Goal: Information Seeking & Learning: Learn about a topic

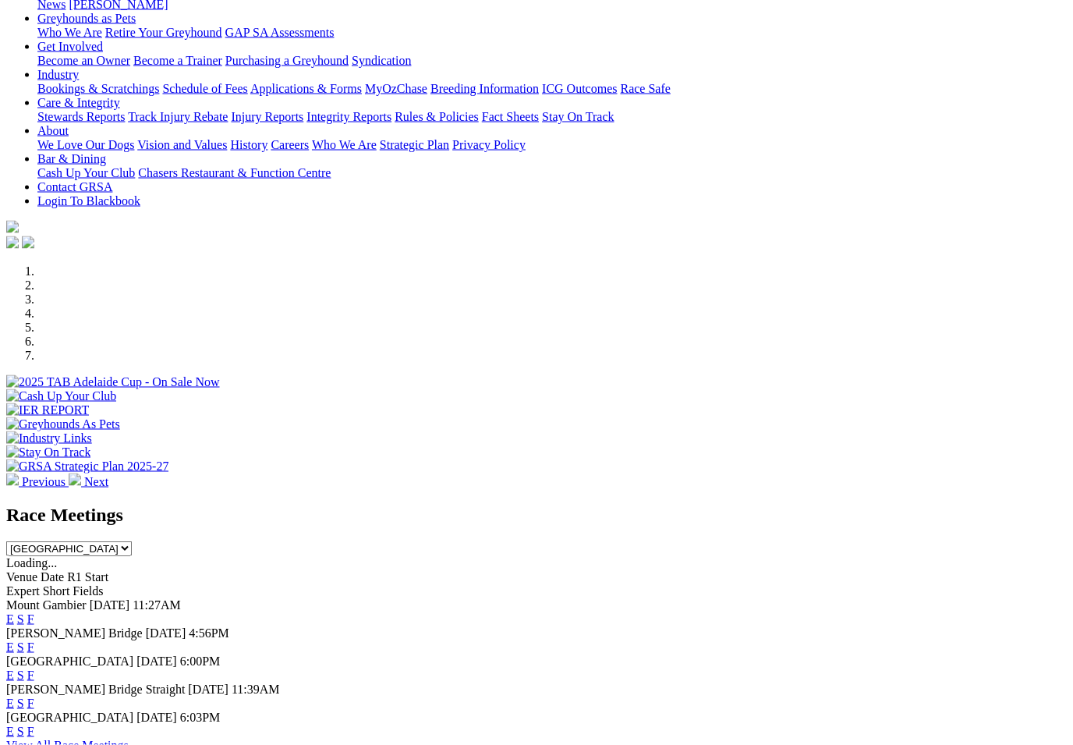
scroll to position [234, 0]
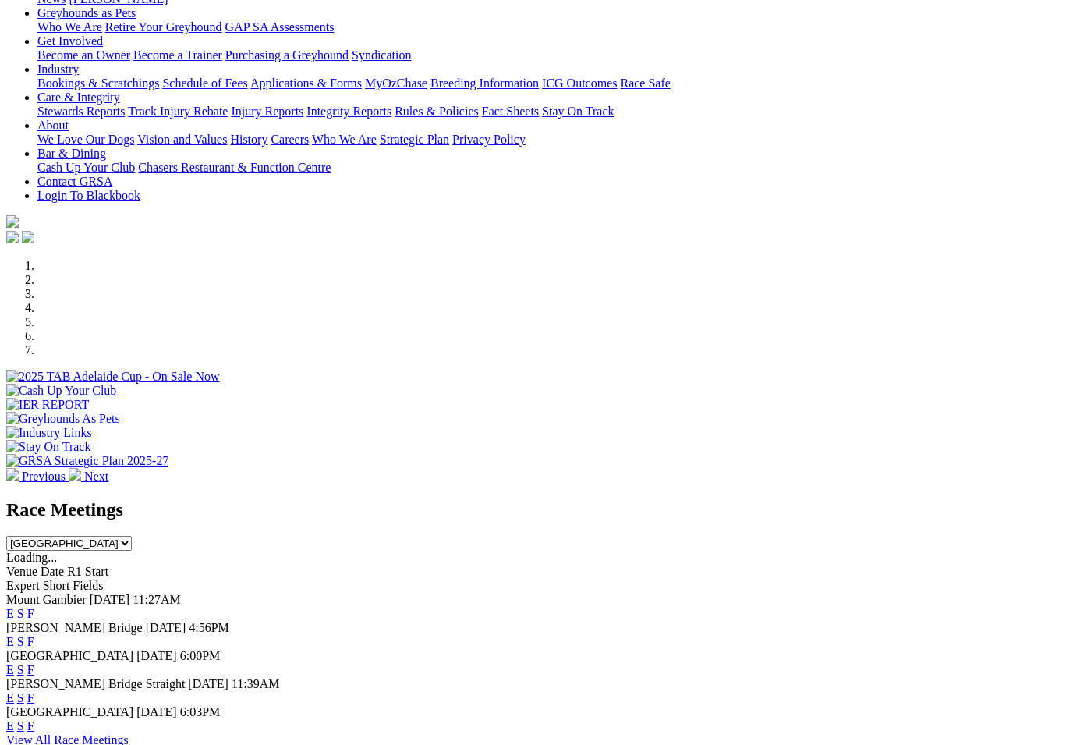
click at [34, 663] on link "F" at bounding box center [30, 669] width 7 height 13
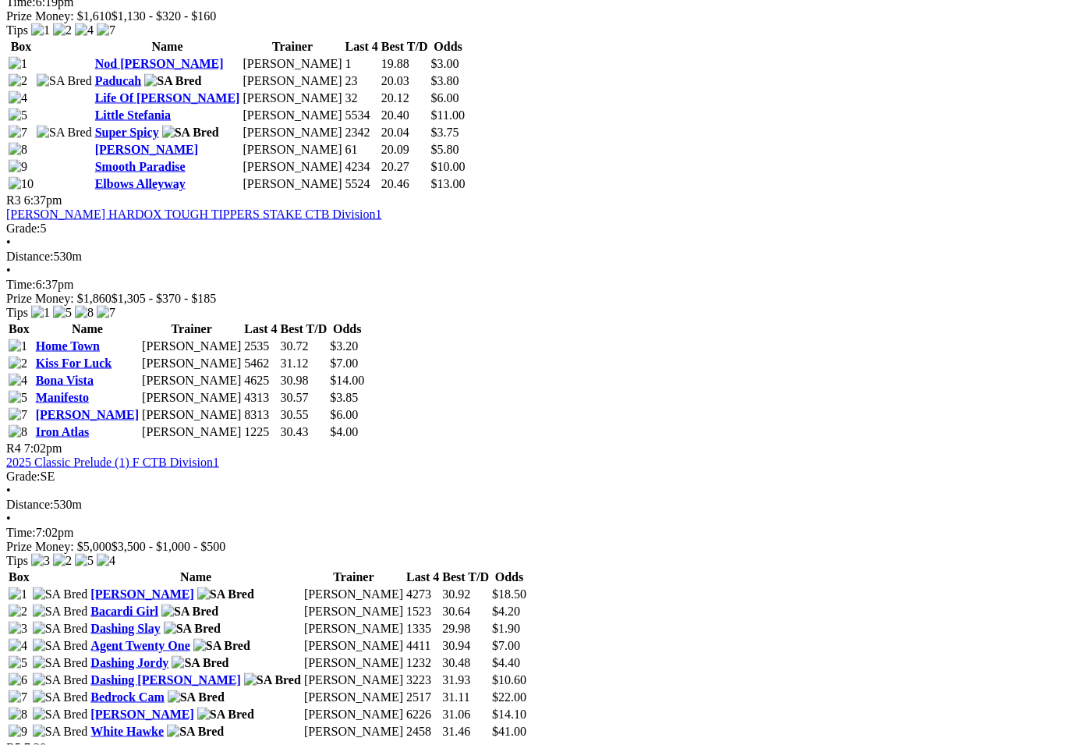
scroll to position [1151, 0]
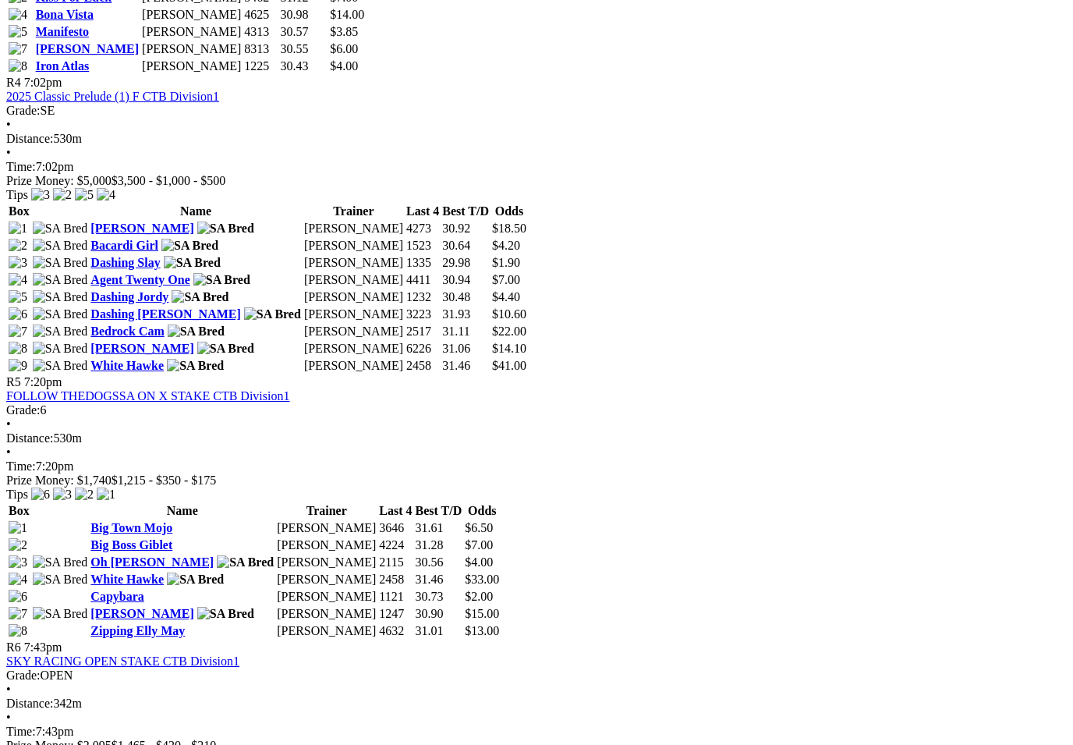
scroll to position [1515, 0]
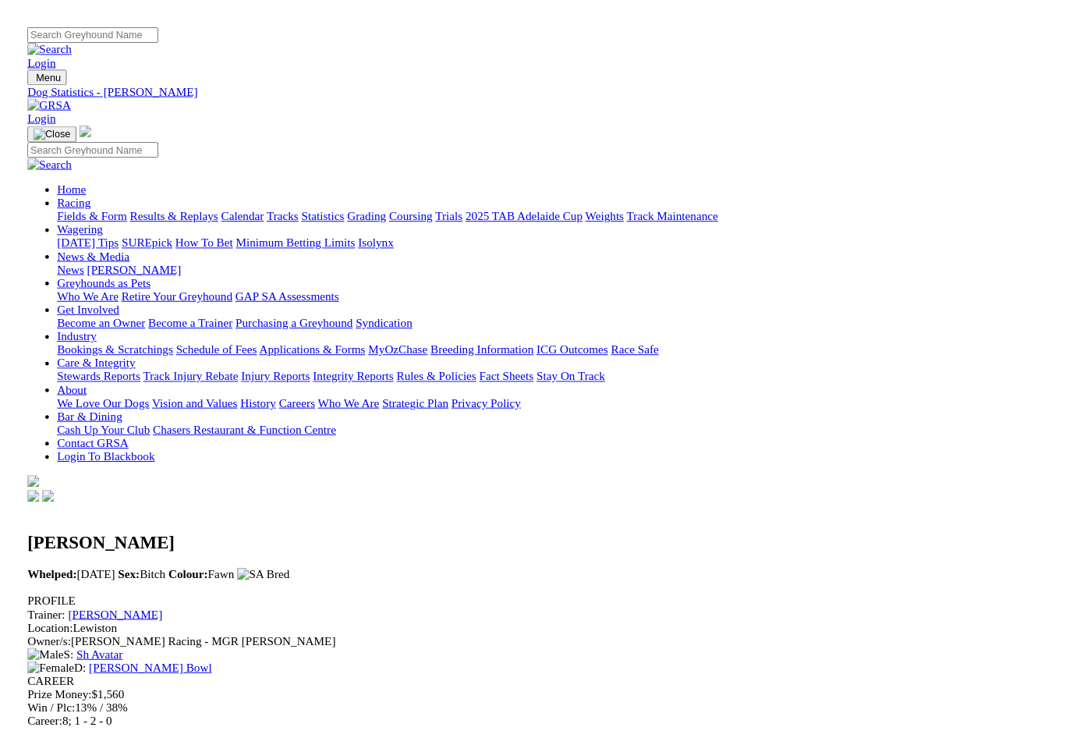
scroll to position [0, 1]
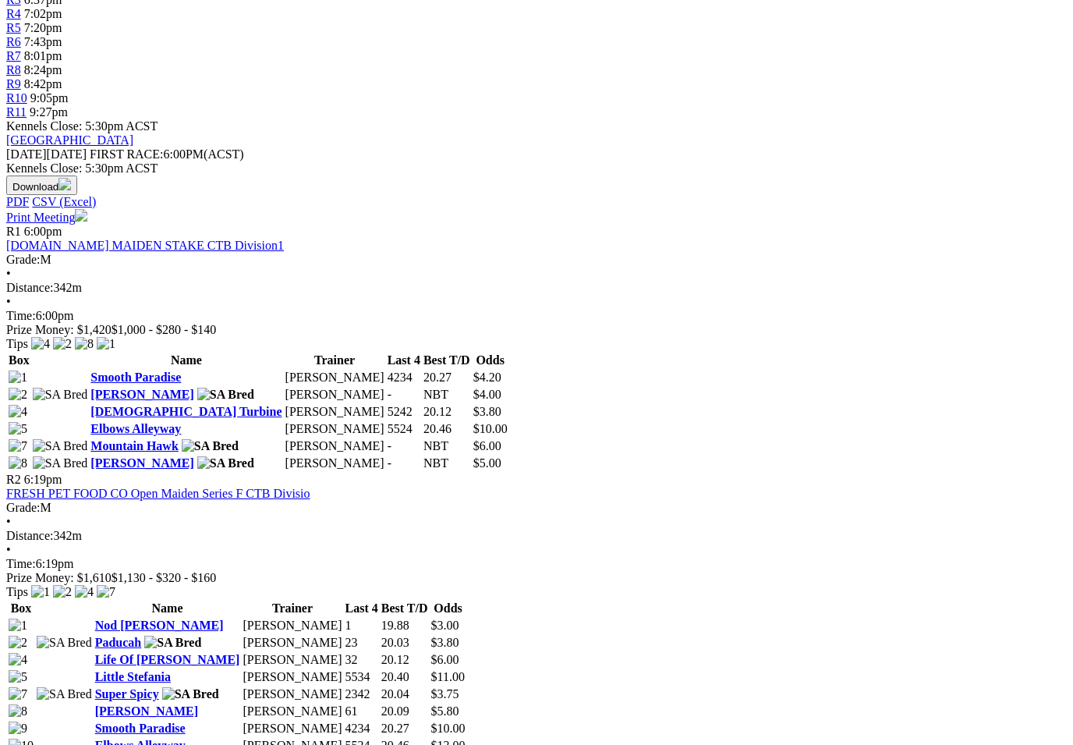
scroll to position [588, 0]
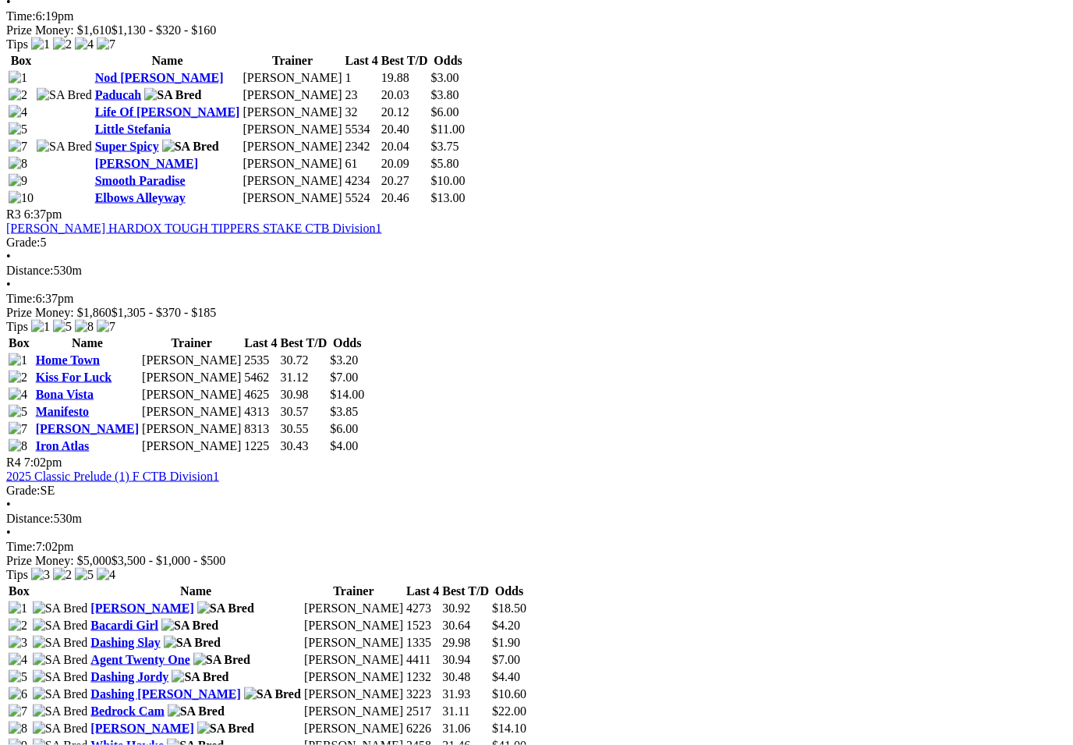
scroll to position [1137, 0]
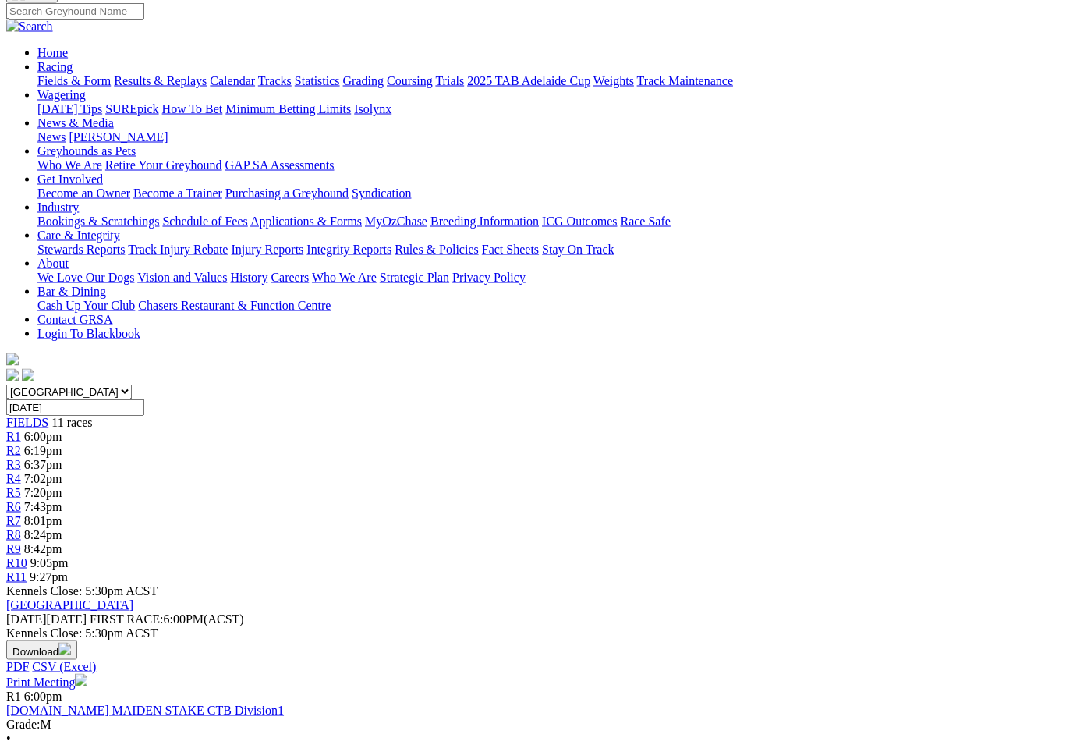
scroll to position [0, 0]
